Goal: Information Seeking & Learning: Learn about a topic

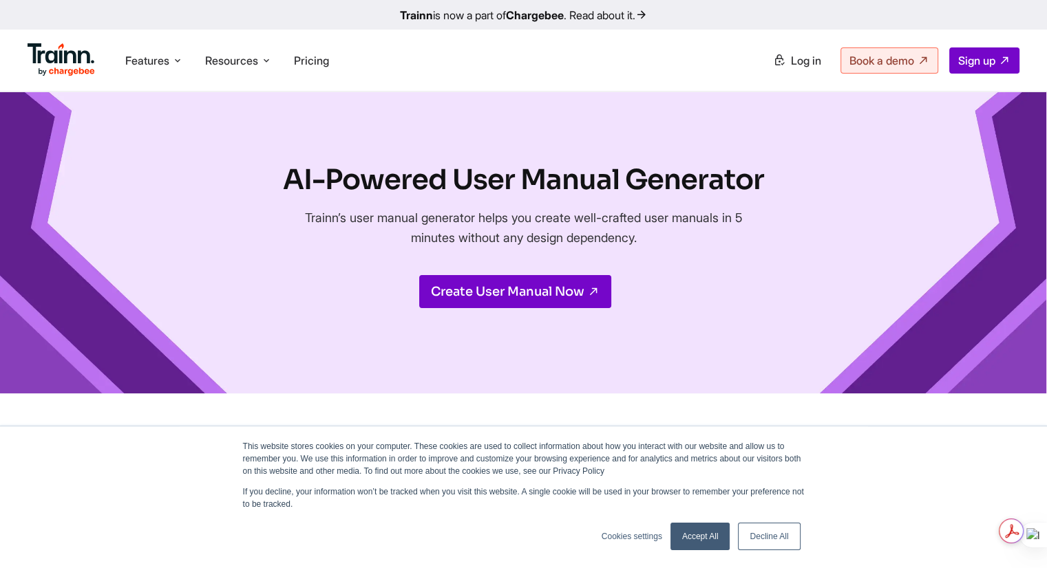
click at [702, 538] on link "Accept All" at bounding box center [700, 537] width 60 height 28
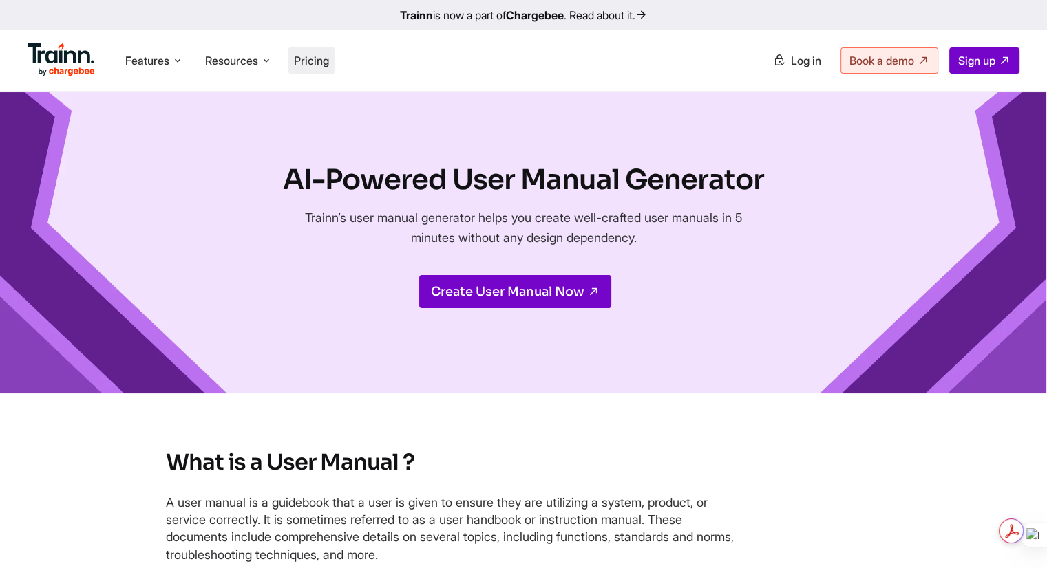
click at [310, 61] on span "Pricing" at bounding box center [311, 61] width 35 height 14
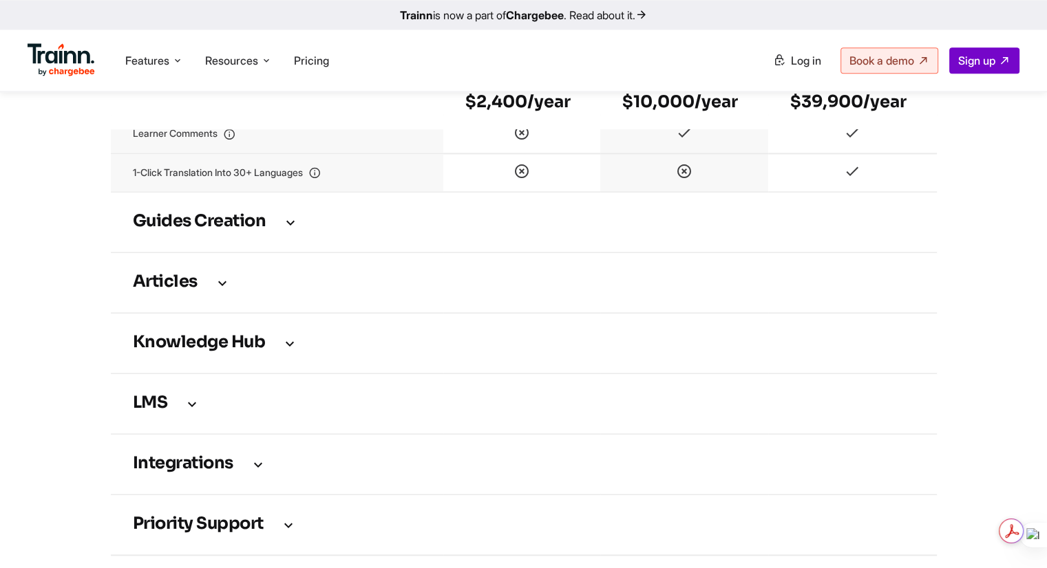
scroll to position [1927, 0]
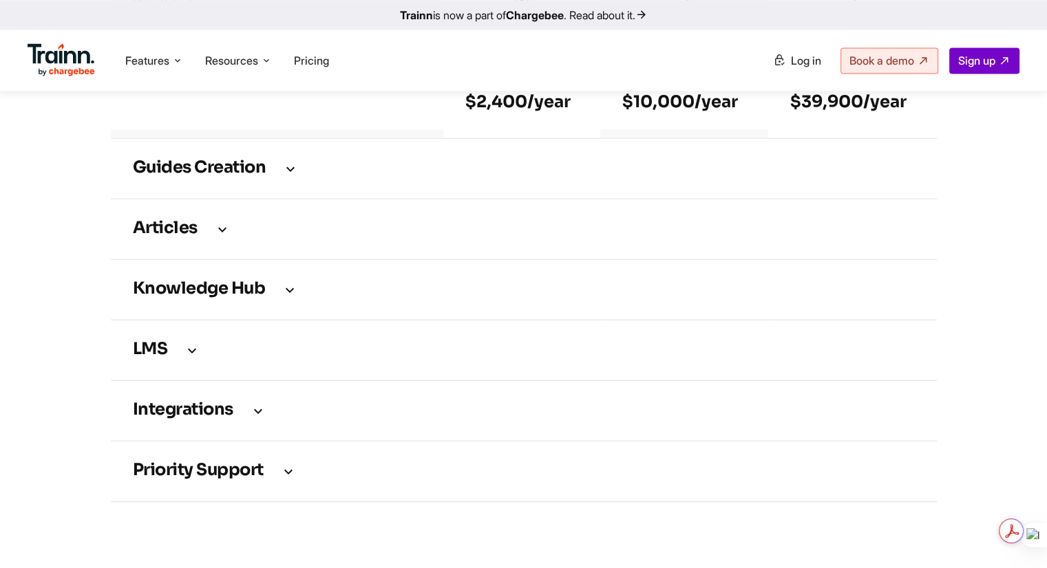
click at [286, 176] on icon at bounding box center [290, 168] width 17 height 15
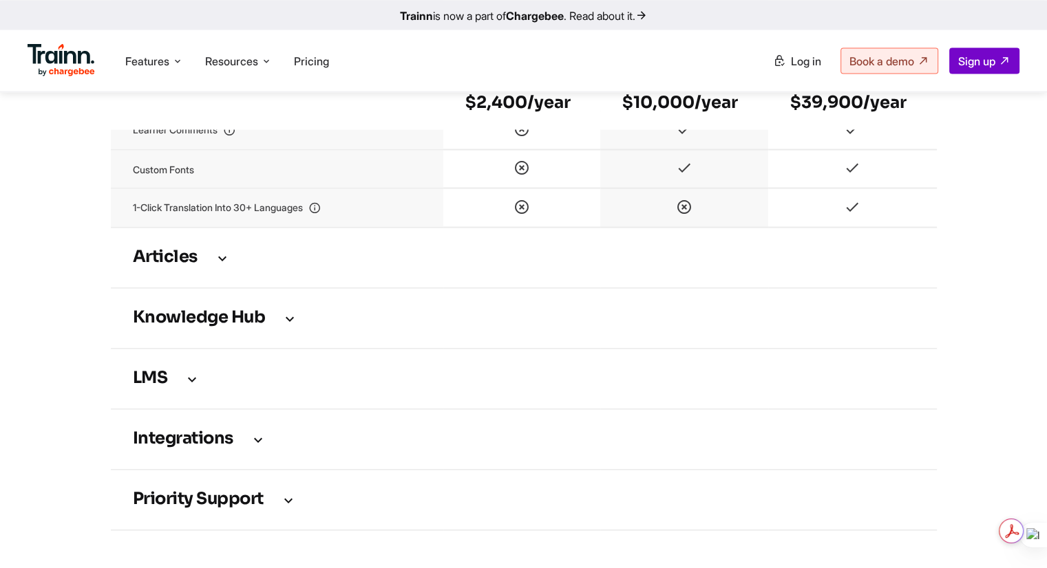
scroll to position [2615, 0]
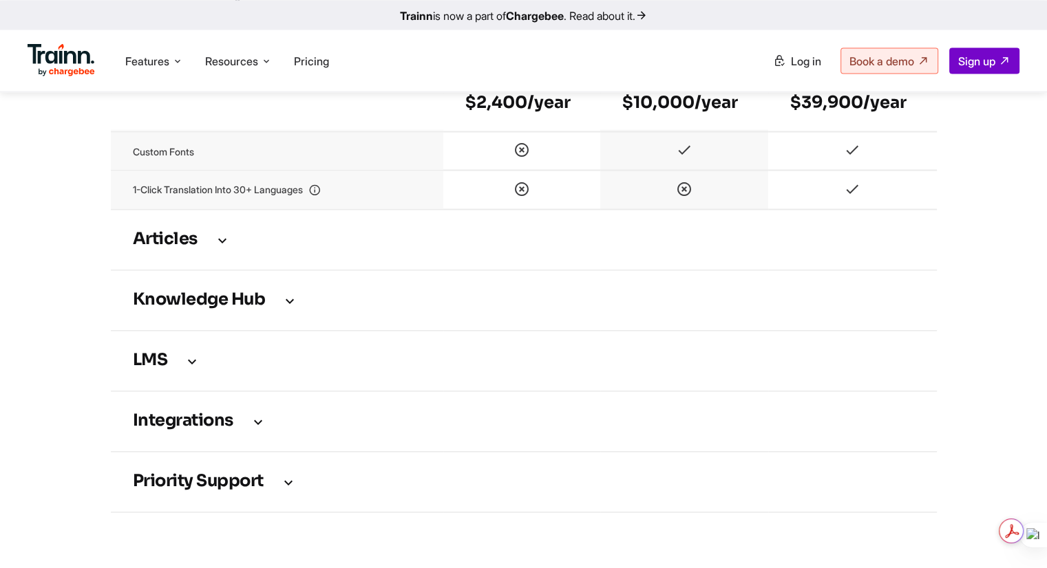
click at [224, 247] on icon at bounding box center [222, 239] width 17 height 15
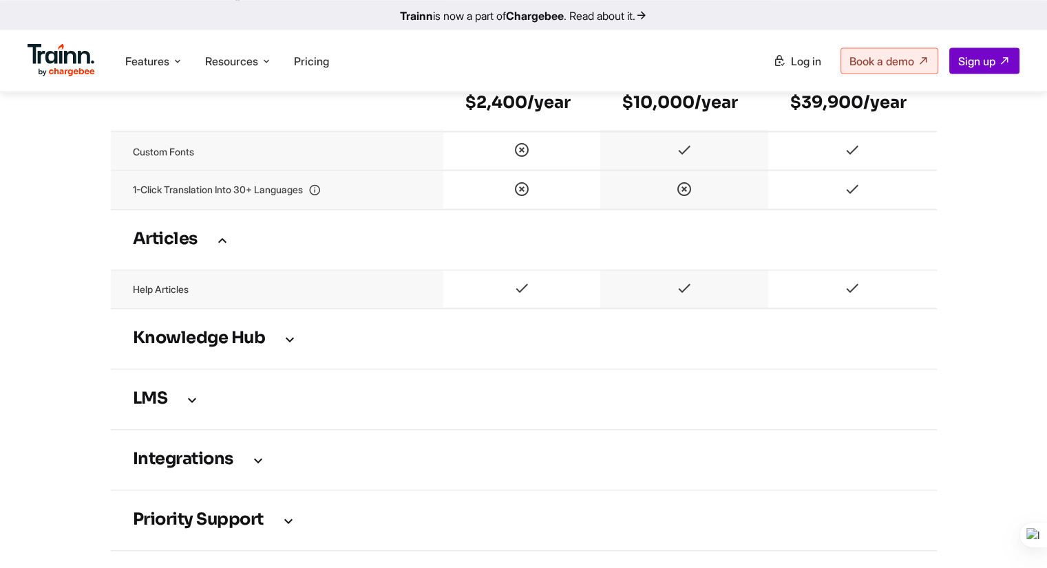
scroll to position [2683, 0]
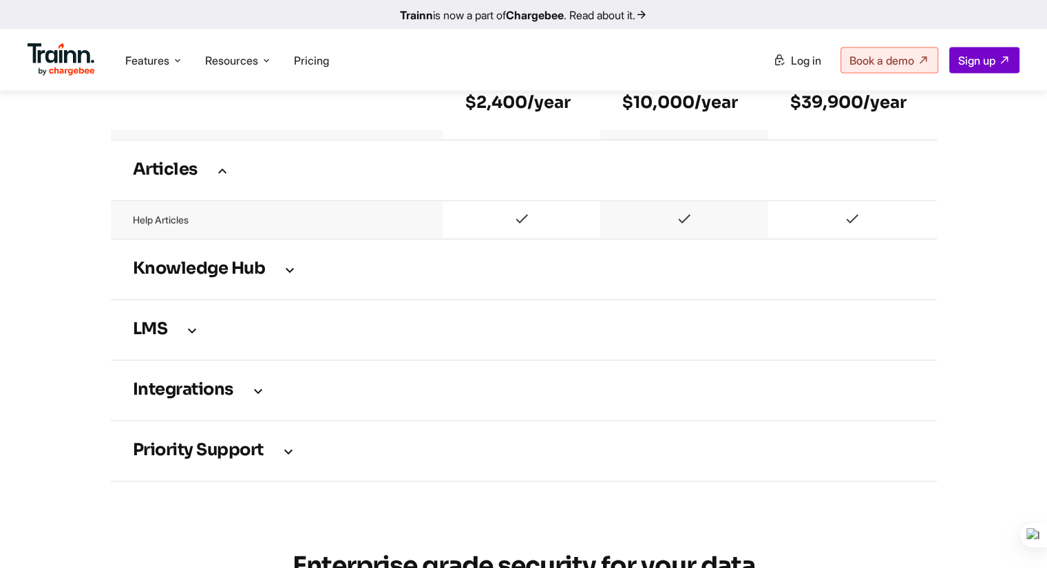
click at [289, 277] on icon at bounding box center [289, 269] width 17 height 15
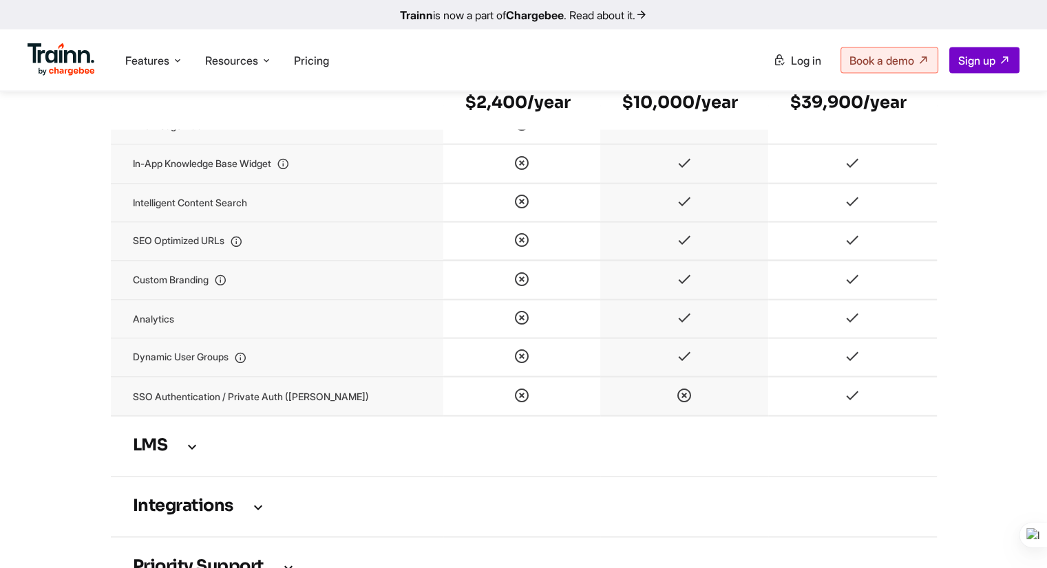
scroll to position [2890, 0]
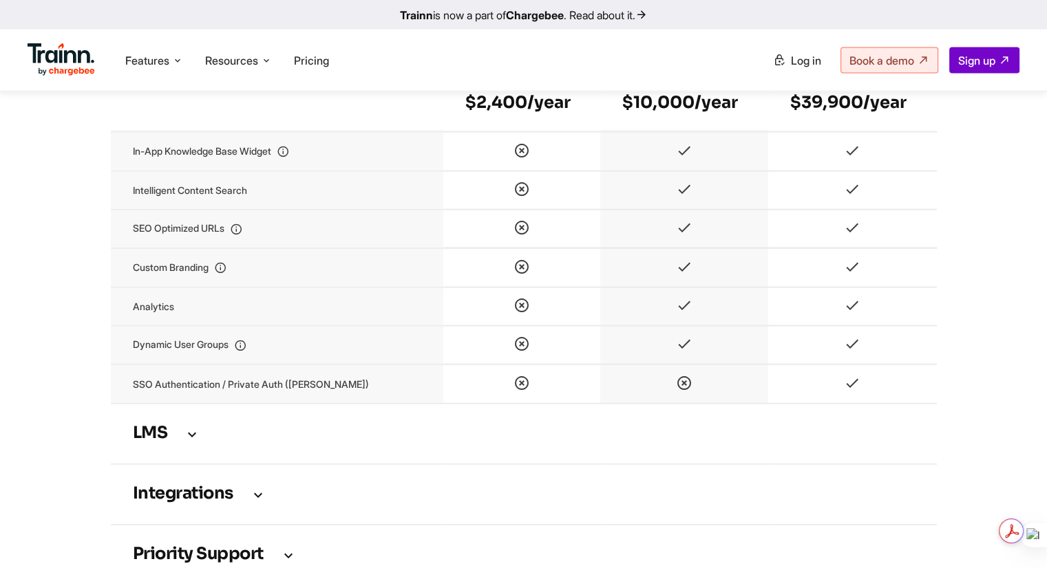
click at [191, 442] on icon at bounding box center [192, 434] width 17 height 15
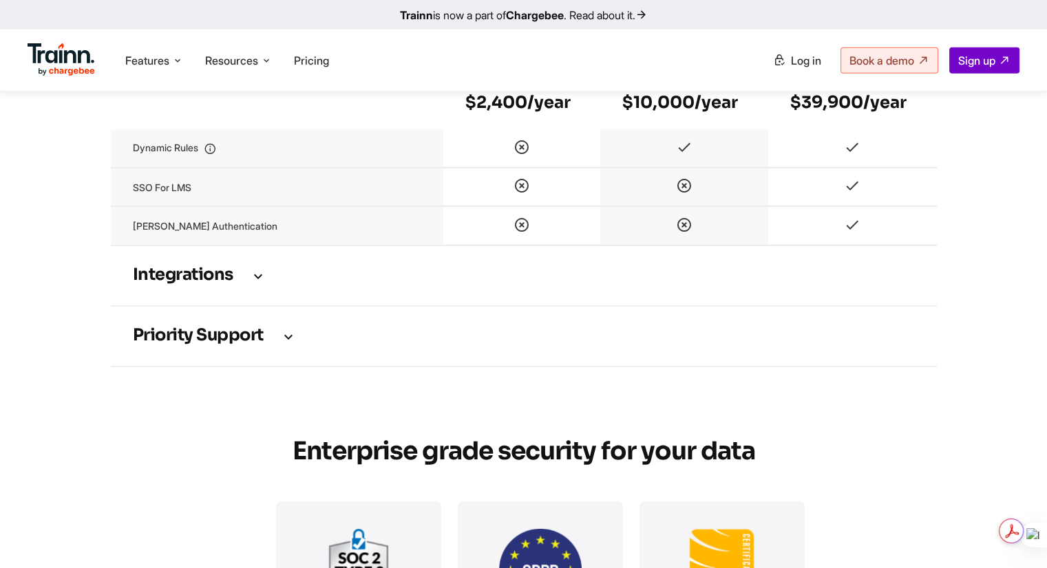
scroll to position [3578, 0]
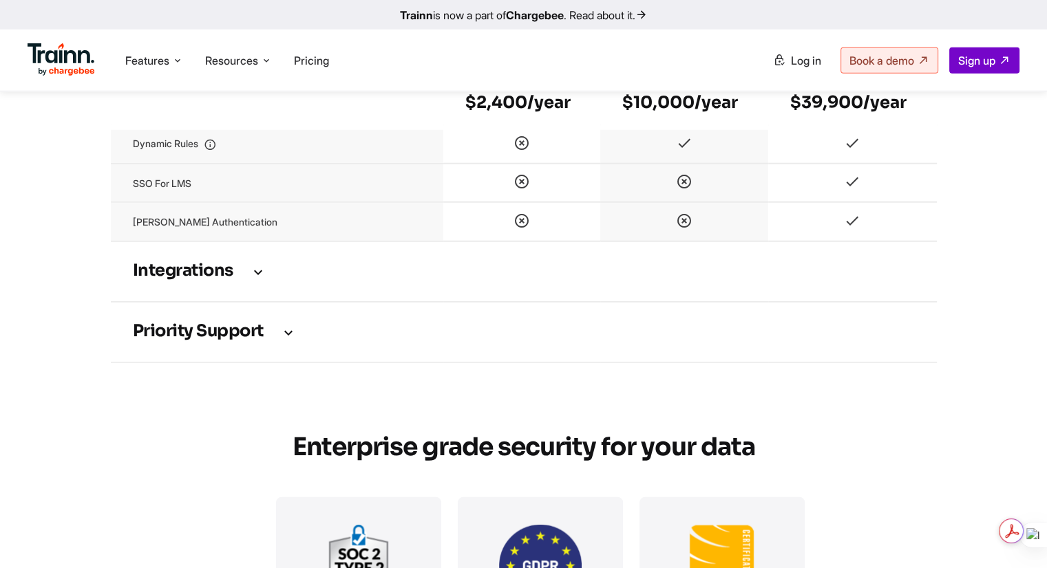
click at [252, 279] on icon at bounding box center [258, 271] width 17 height 15
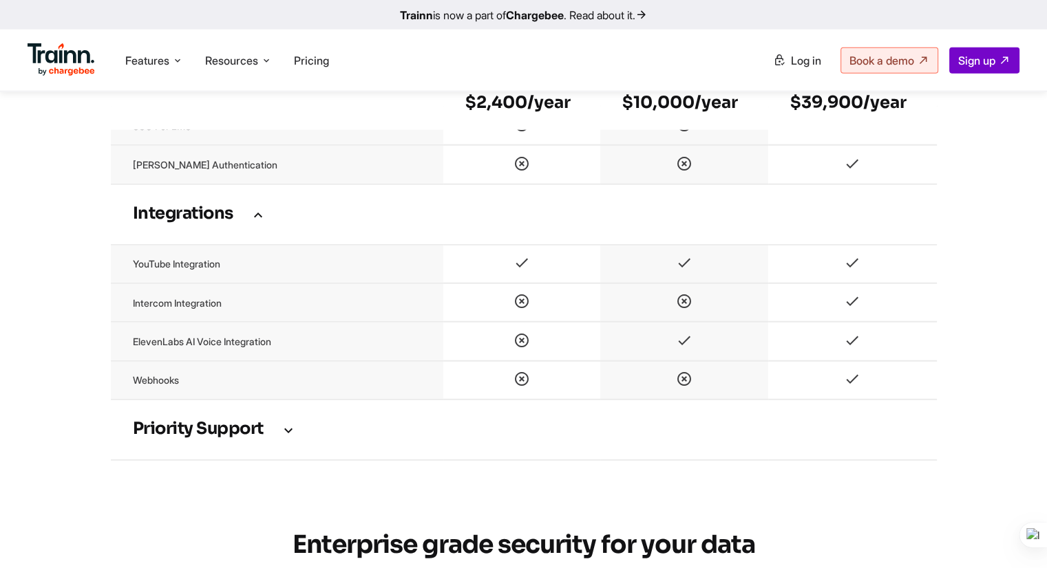
scroll to position [3784, 0]
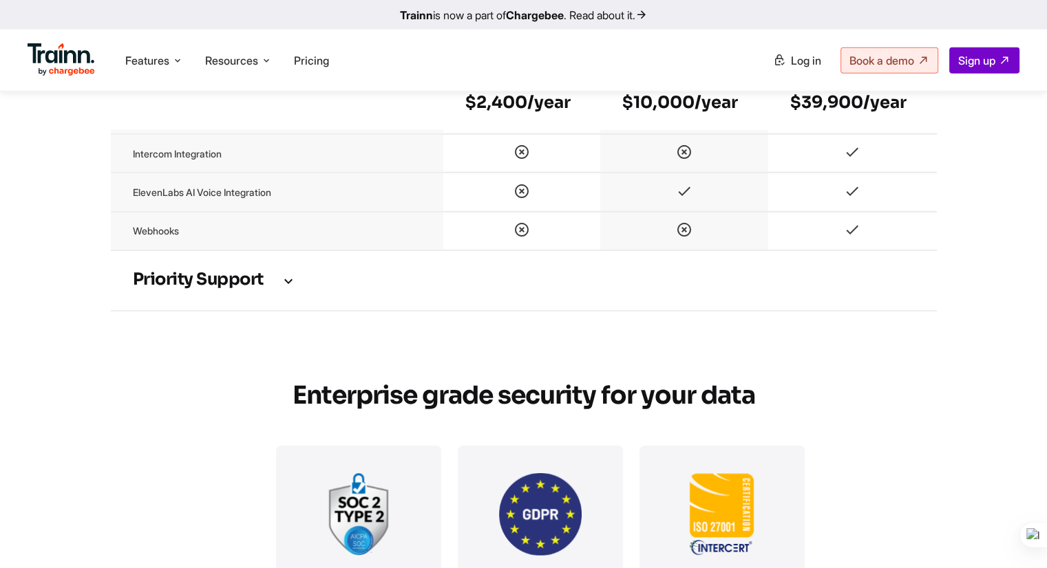
click at [289, 288] on icon at bounding box center [288, 280] width 17 height 15
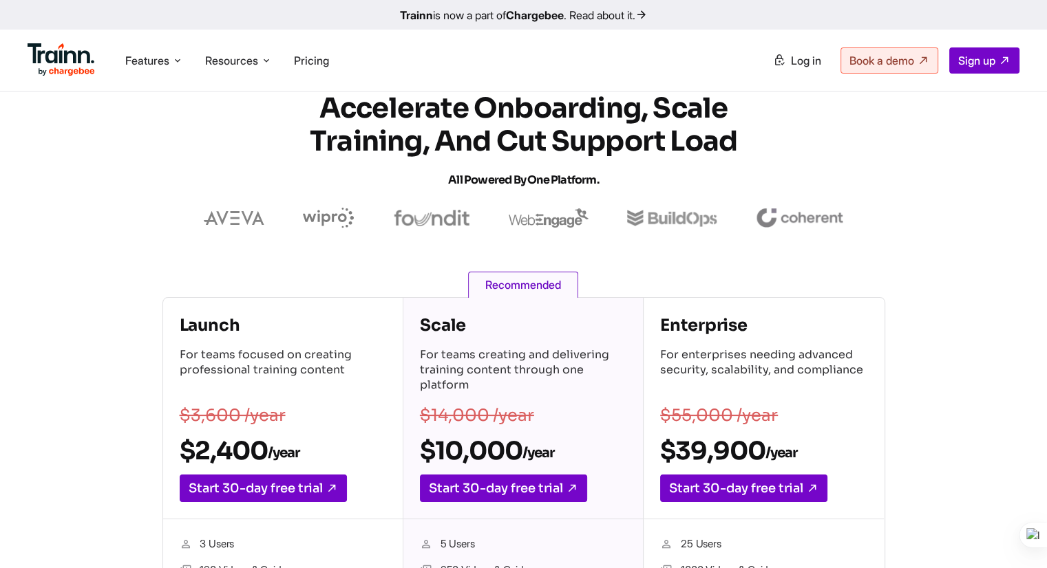
scroll to position [0, 0]
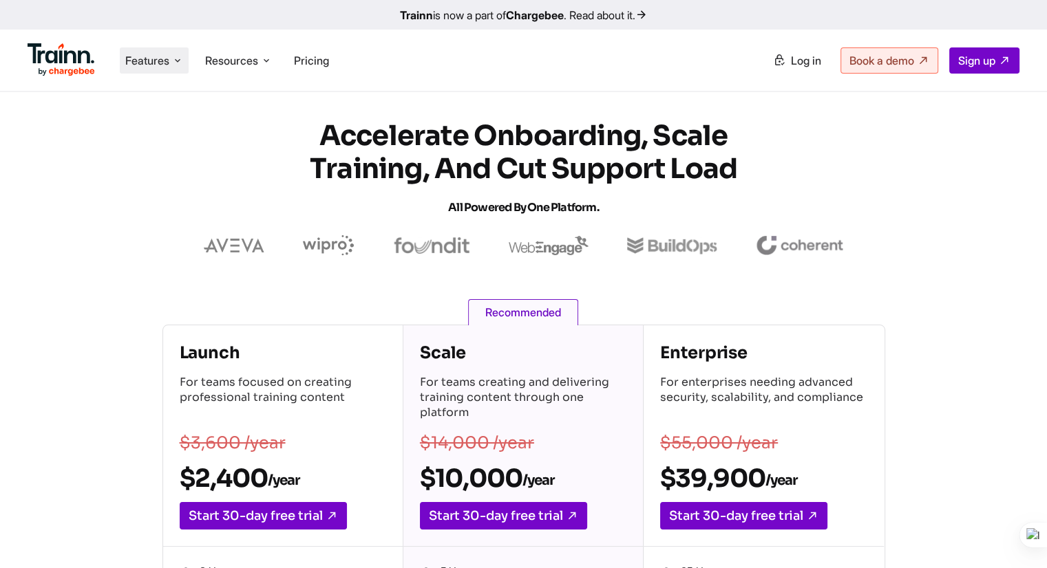
click at [176, 58] on icon at bounding box center [177, 61] width 11 height 14
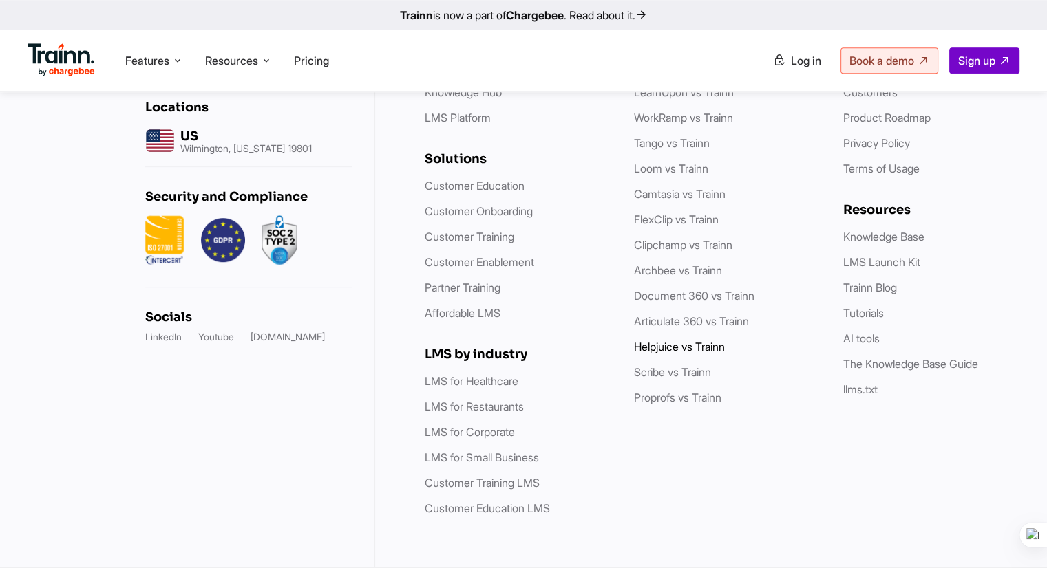
scroll to position [6263, 0]
click at [486, 381] on link "LMS for Healthcare" at bounding box center [472, 381] width 94 height 14
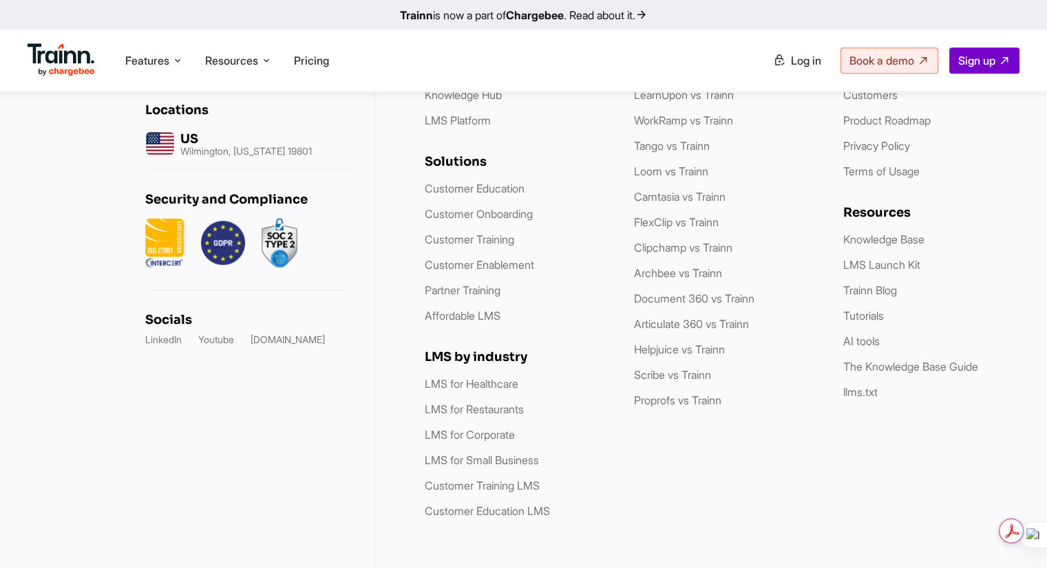
scroll to position [6372, 0]
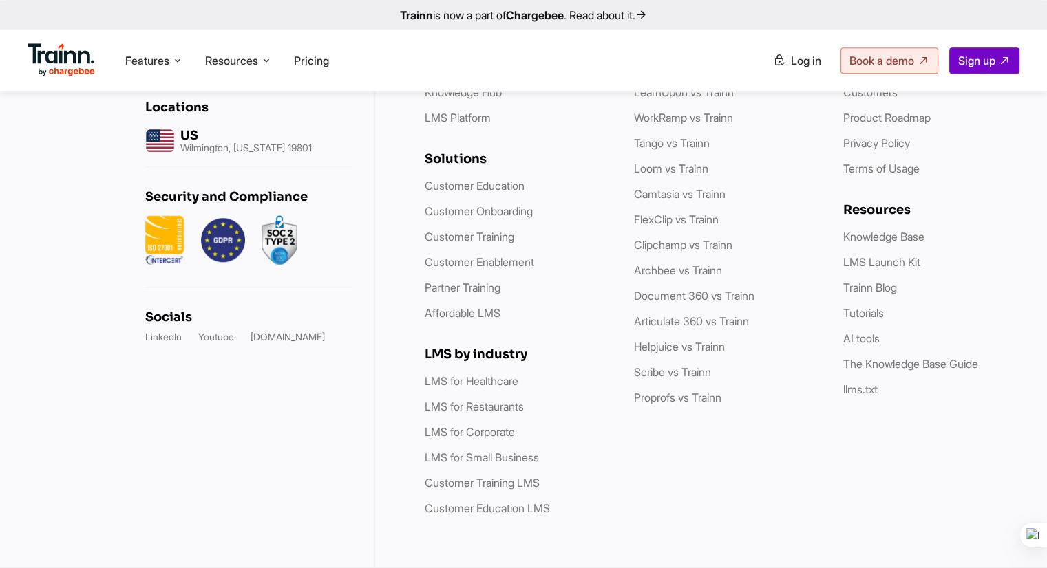
scroll to position [6440, 0]
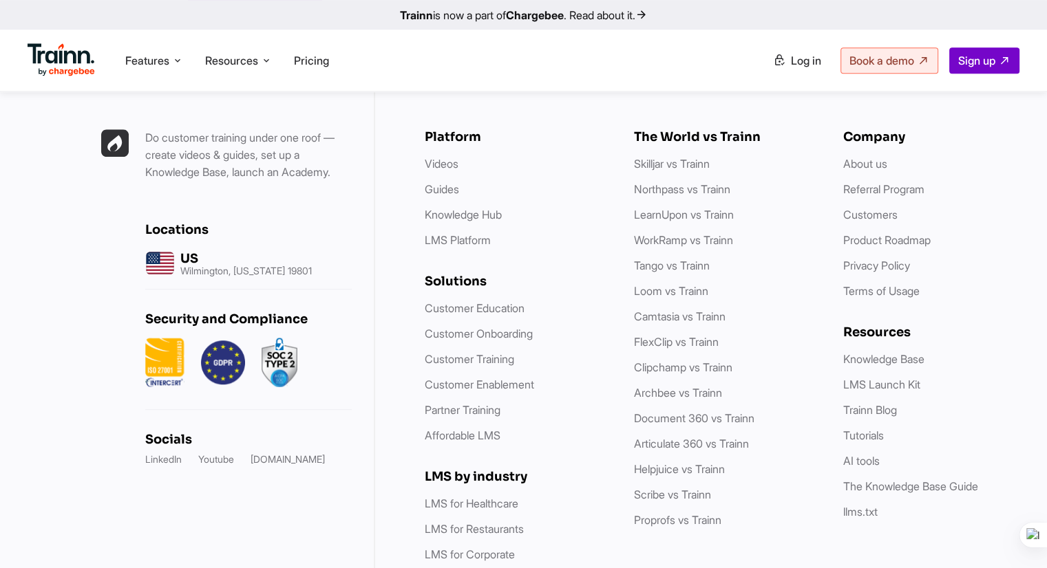
scroll to position [6193, 0]
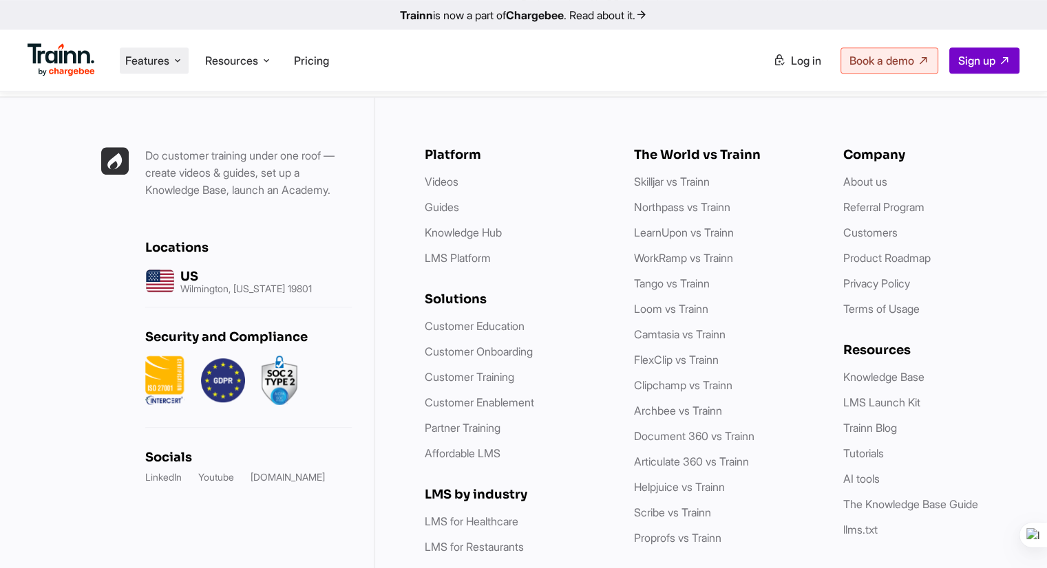
click at [176, 65] on icon at bounding box center [177, 61] width 11 height 14
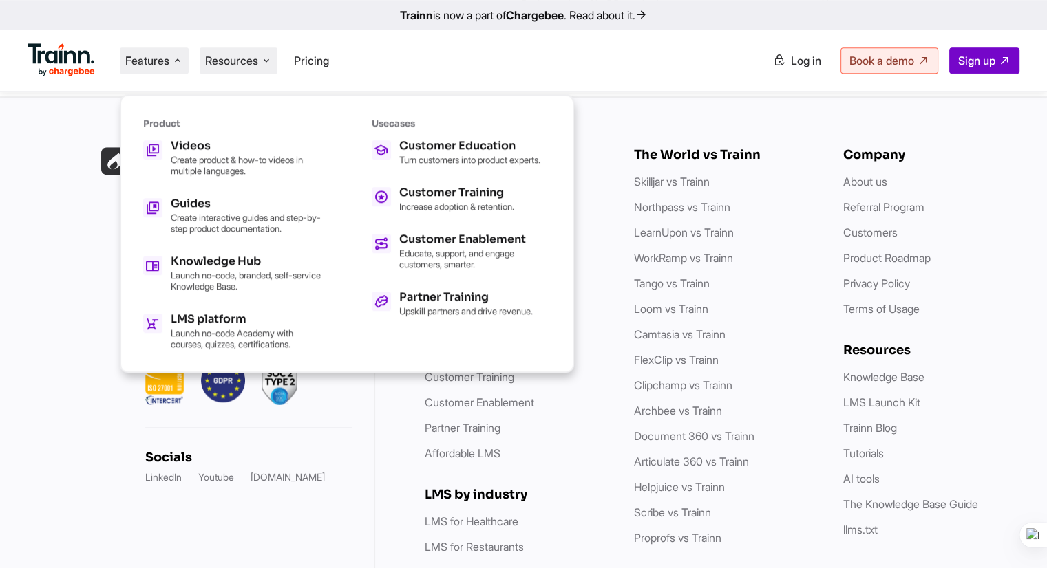
click at [250, 54] on span "Resources" at bounding box center [231, 60] width 53 height 15
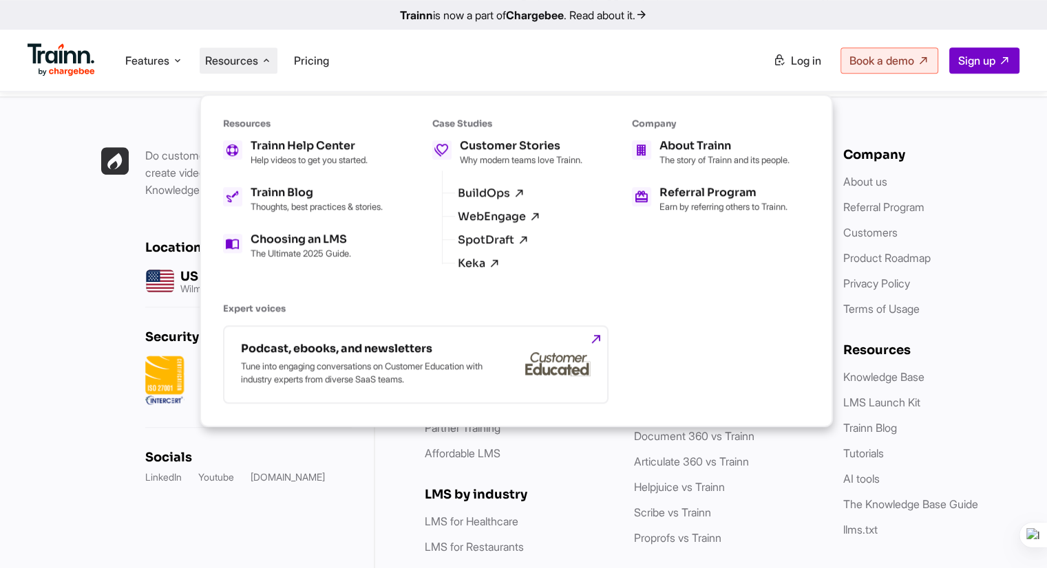
scroll to position [6234, 0]
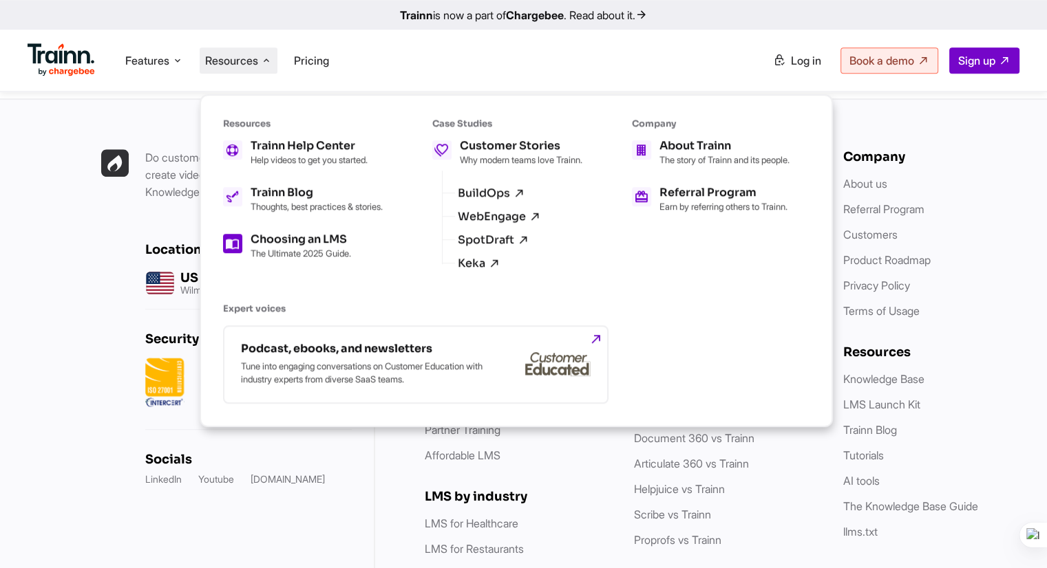
click at [312, 245] on h5 "Choosing an LMS" at bounding box center [300, 239] width 100 height 11
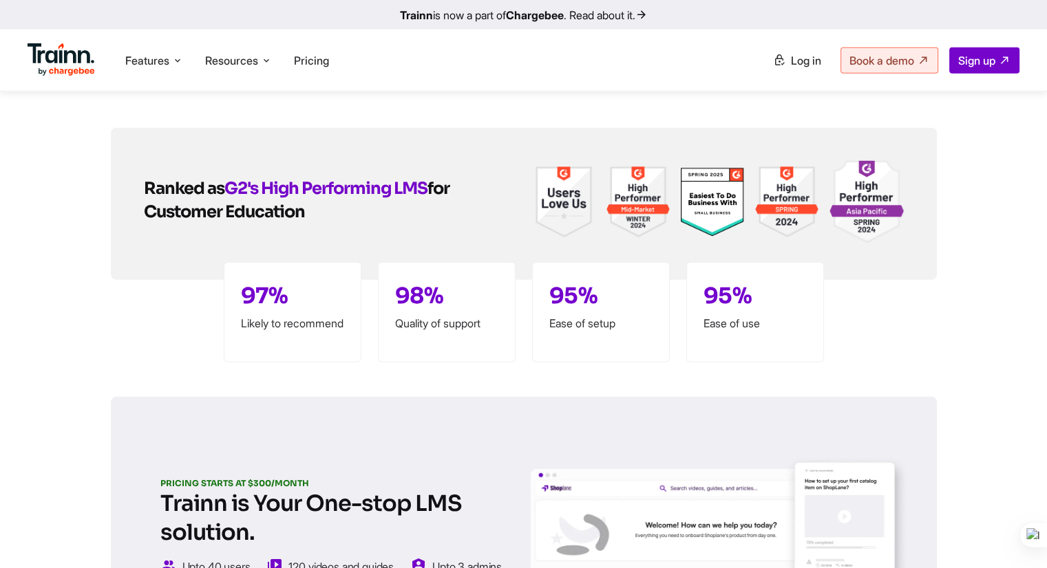
scroll to position [3578, 0]
